Goal: Transaction & Acquisition: Purchase product/service

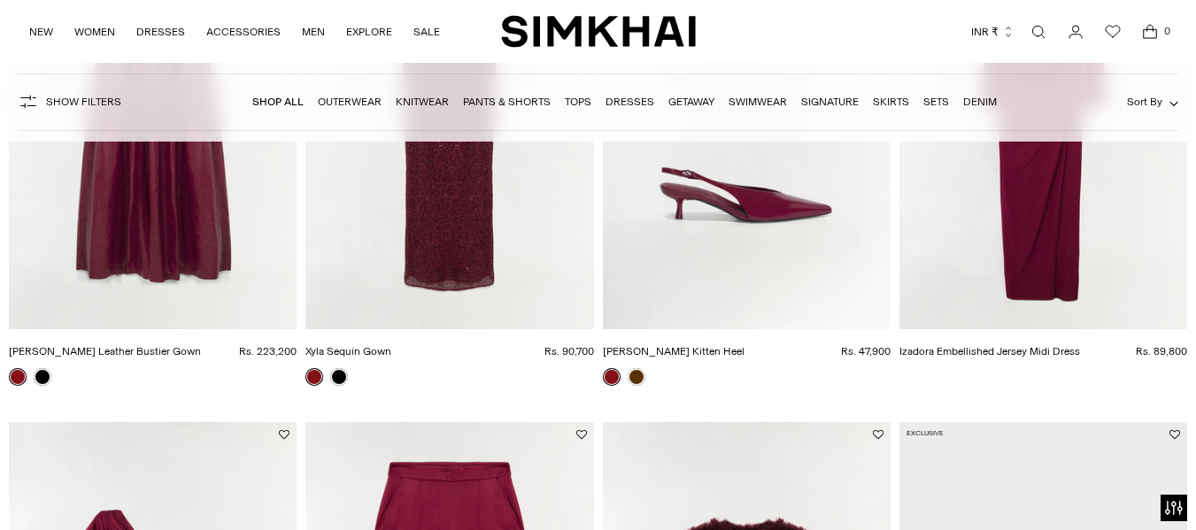
scroll to position [358, 0]
click at [0, 0] on img "Xyla Sequin Gown" at bounding box center [0, 0] width 0 height 0
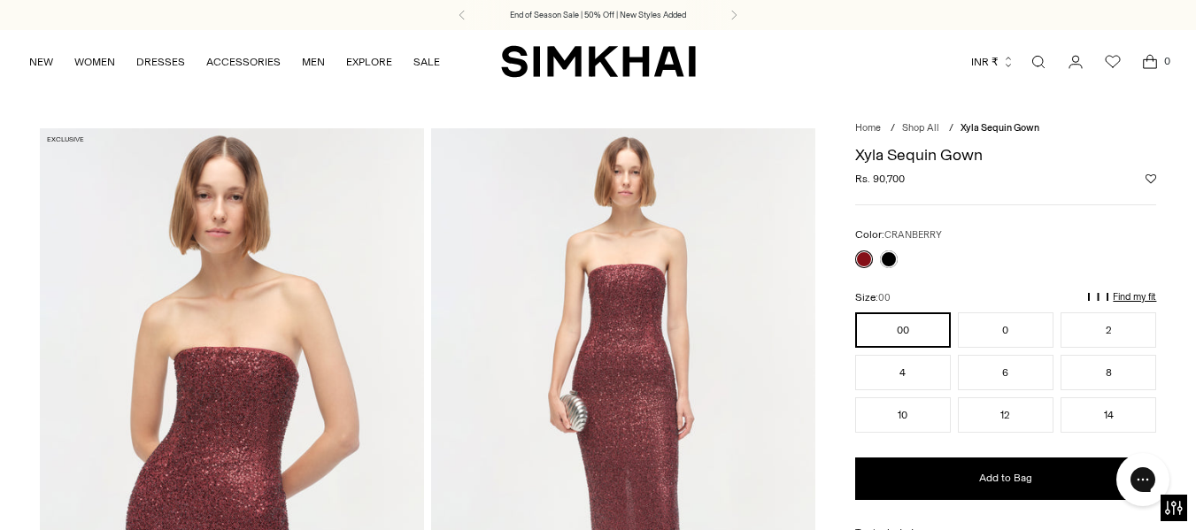
click at [1120, 296] on p "Find my fit" at bounding box center [1133, 297] width 43 height 11
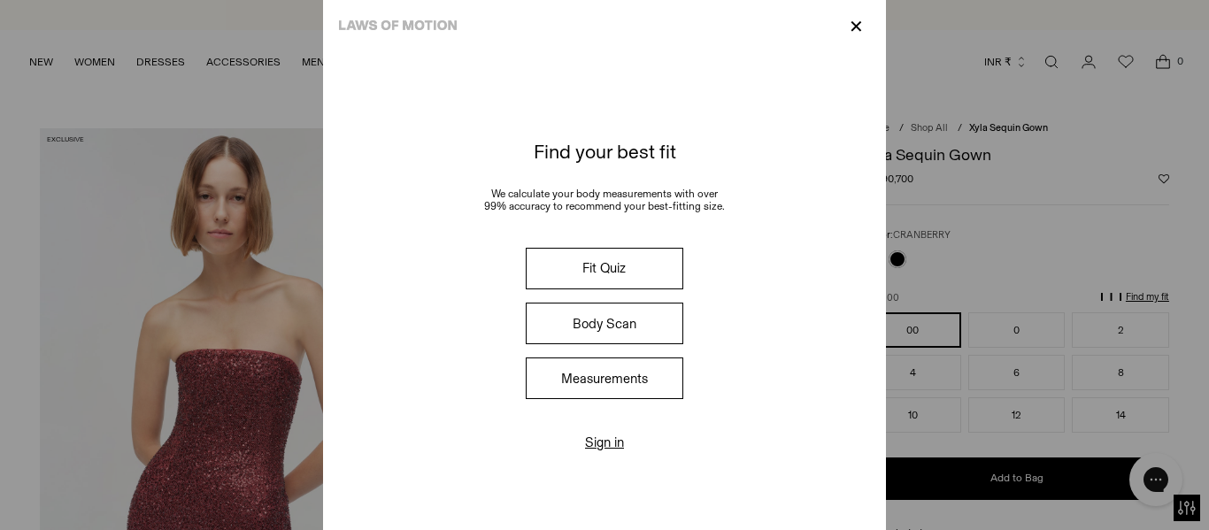
click at [867, 27] on p "✕" at bounding box center [856, 27] width 24 height 30
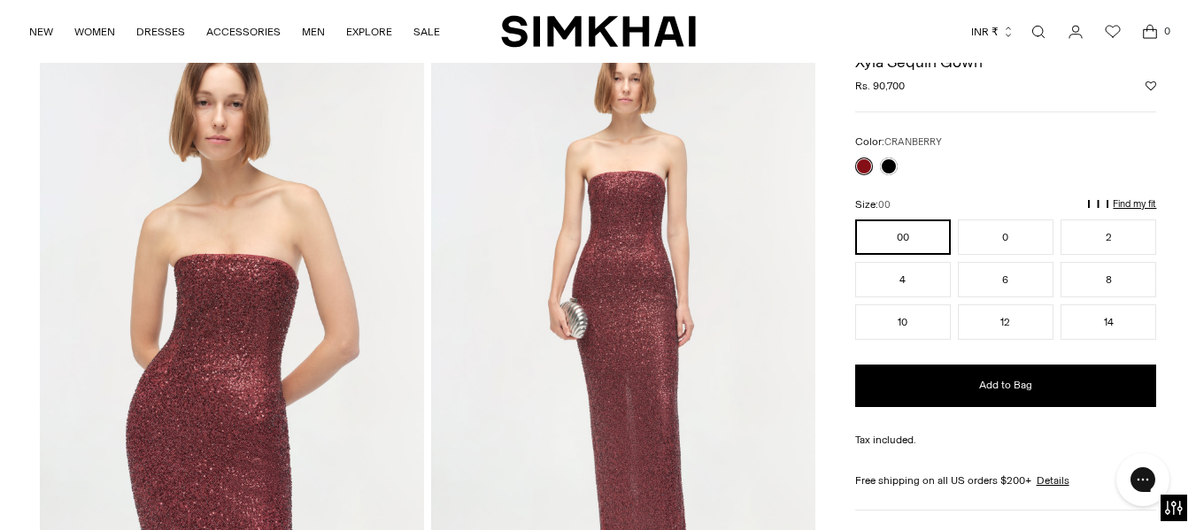
scroll to position [86, 0]
